Goal: Task Accomplishment & Management: Complete application form

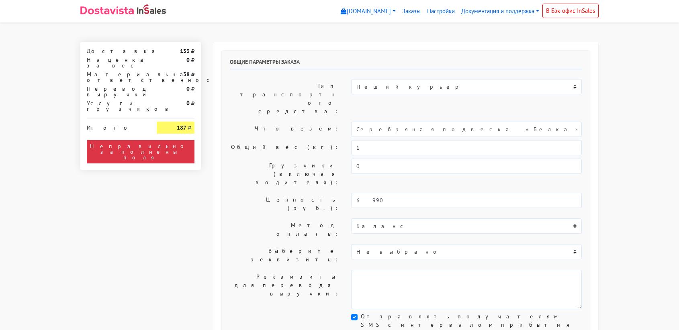
select select "11:00"
select select "21:00"
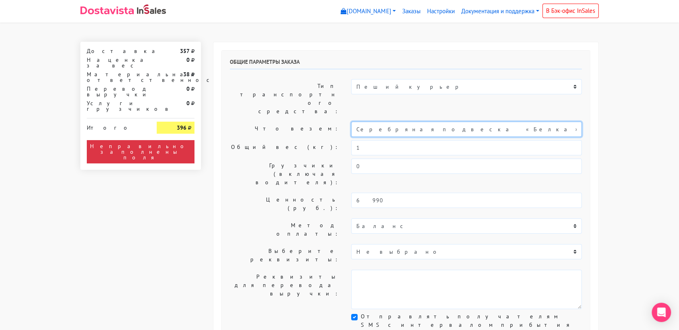
click at [403, 122] on input "Серебряная подвеска «Белка» pink мини" at bounding box center [466, 129] width 231 height 15
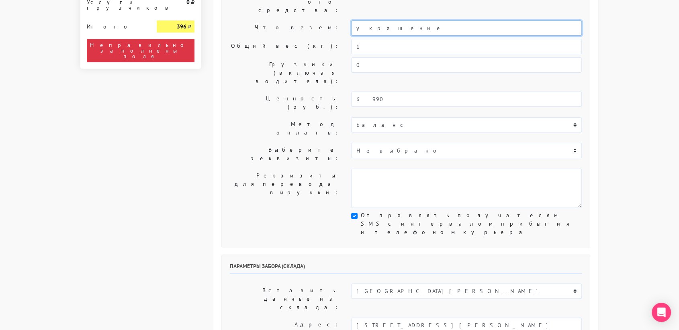
scroll to position [103, 0]
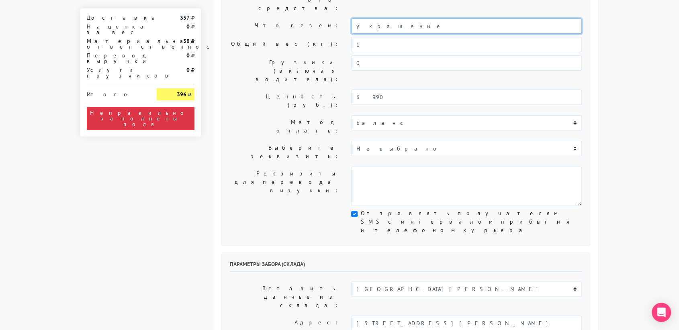
type input "украшение"
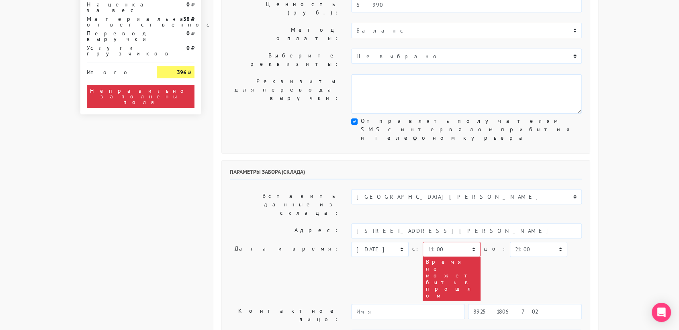
scroll to position [199, 0]
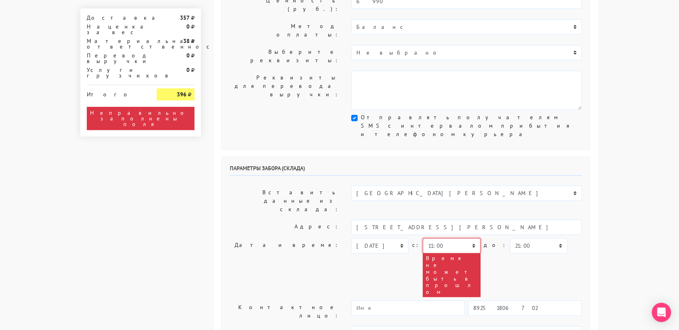
click at [469, 238] on select "00:00 00:30 01:00 01:30 02:00 02:30 03:00 03:30 04:00 04:30 05:00 05:30 06:00 0…" at bounding box center [451, 245] width 57 height 15
select select "18:00"
click at [423, 238] on select "00:00 00:30 01:00 01:30 02:00 02:30 03:00 03:30 04:00 04:30 05:00 05:30 06:00 0…" at bounding box center [451, 245] width 57 height 15
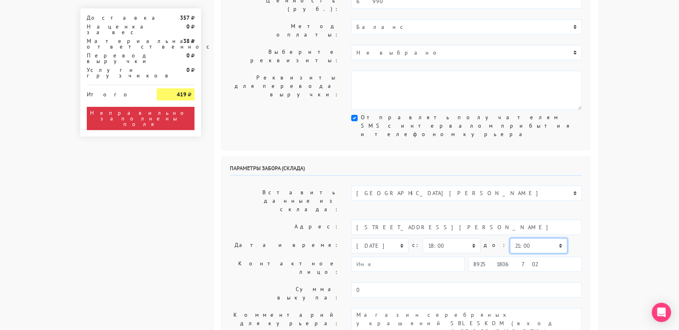
click at [530, 238] on select "00:00 00:30 01:00 01:30 02:00 02:30 03:00 03:30 04:00 04:30 05:00 05:30 06:00 0…" at bounding box center [538, 245] width 57 height 15
select select "18:30"
click at [510, 238] on select "00:00 00:30 01:00 01:30 02:00 02:30 03:00 03:30 04:00 04:30 05:00 05:30 06:00 0…" at bounding box center [538, 245] width 57 height 15
click at [514, 257] on input "89251806702" at bounding box center [525, 264] width 114 height 15
type input "9234448187"
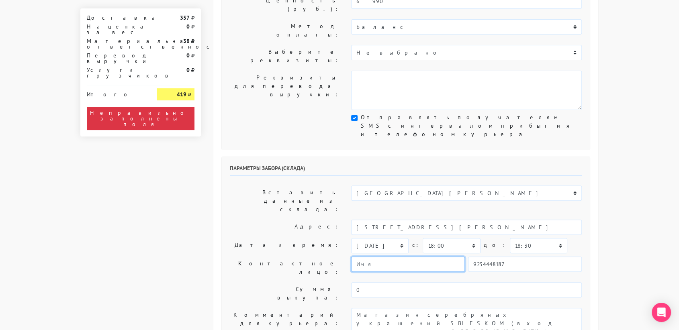
type input "[PERSON_NAME]"
click at [603, 164] on div "Общие параметры заказа Тип транспортного средства: Пеший курьер Легковой автомо…" at bounding box center [406, 313] width 398 height 942
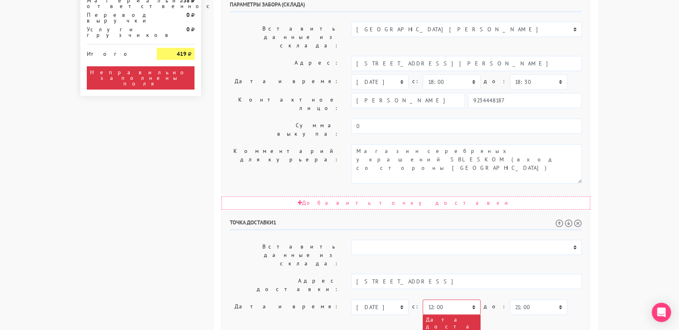
scroll to position [364, 0]
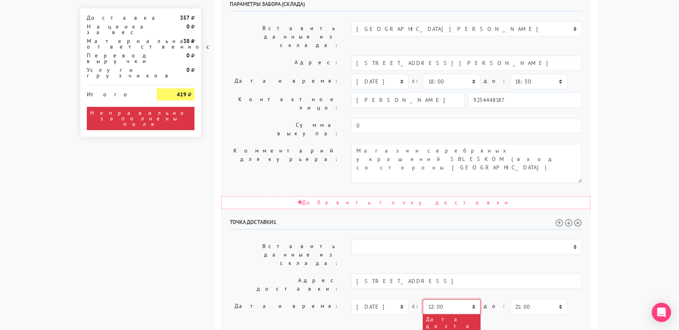
click at [464, 299] on select "00:00 00:30 01:00 01:30 02:00 02:30 03:00 03:30 04:00 04:30 05:00 05:30 06:00 0…" at bounding box center [451, 306] width 57 height 15
select select "19:00"
click at [423, 299] on select "00:00 00:30 01:00 01:30 02:00 02:30 03:00 03:30 04:00 04:30 05:00 05:30 06:00 0…" at bounding box center [451, 306] width 57 height 15
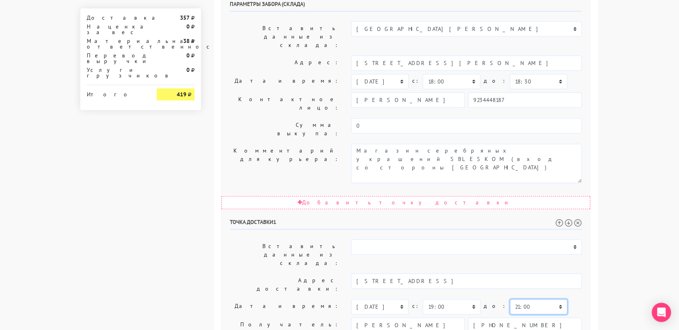
click at [525, 299] on select "00:00 00:30 01:00 01:30 02:00 02:30 03:00 03:30 04:00 04:30 05:00 05:30 06:00 0…" at bounding box center [538, 306] width 57 height 15
select select "22:00"
click at [510, 299] on select "00:00 00:30 01:00 01:30 02:00 02:30 03:00 03:30 04:00 04:30 05:00 05:30 06:00 0…" at bounding box center [538, 306] width 57 height 15
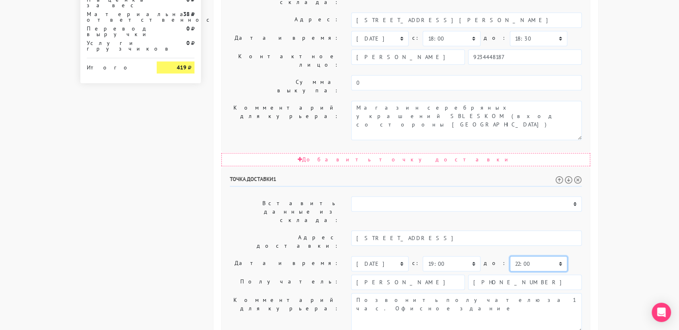
scroll to position [408, 0]
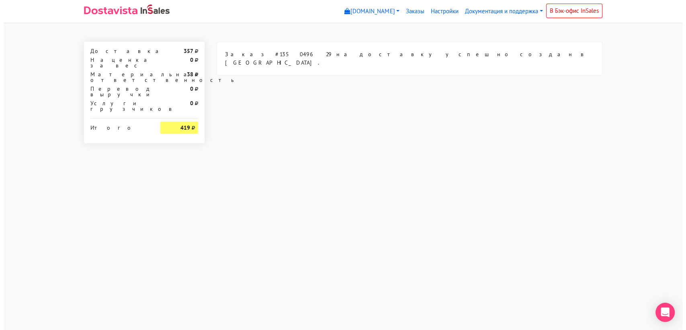
scroll to position [0, 0]
